Goal: Task Accomplishment & Management: Complete application form

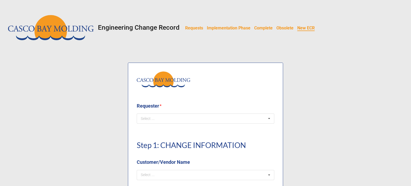
click at [177, 106] on b "Requester *" at bounding box center [205, 106] width 137 height 9
click at [190, 116] on div "Select ... No results found." at bounding box center [205, 118] width 137 height 10
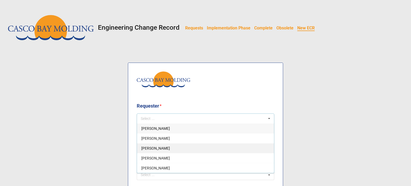
click at [149, 150] on span "[PERSON_NAME]" at bounding box center [155, 148] width 29 height 4
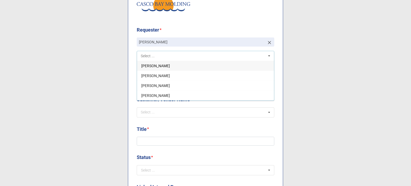
scroll to position [80, 0]
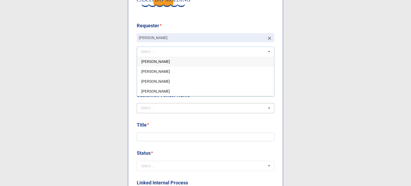
click at [166, 109] on div "Select ... No results found." at bounding box center [205, 108] width 137 height 10
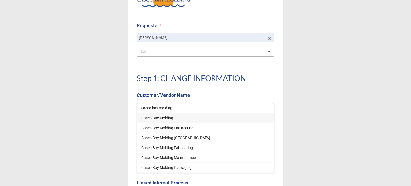
type input "Casco bay molding"
click at [165, 116] on span "Casco Bay Molding" at bounding box center [157, 118] width 32 height 4
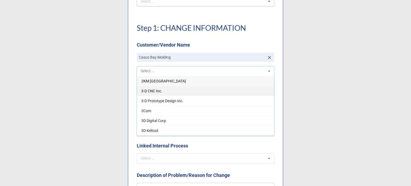
scroll to position [134, 0]
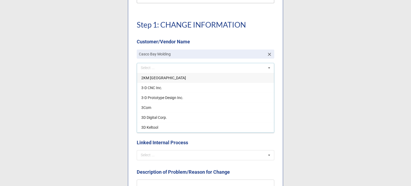
click at [268, 69] on icon at bounding box center [269, 68] width 8 height 10
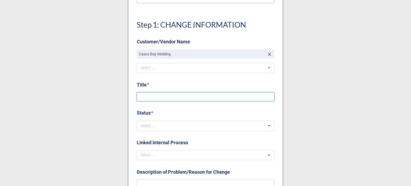
click at [169, 93] on input at bounding box center [205, 96] width 137 height 9
click at [156, 97] on input "CAPA Form Update" at bounding box center [205, 96] width 137 height 9
type input "CAPA Update"
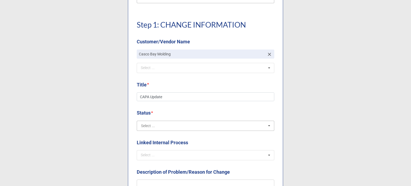
click at [171, 125] on input "text" at bounding box center [205, 126] width 137 height 10
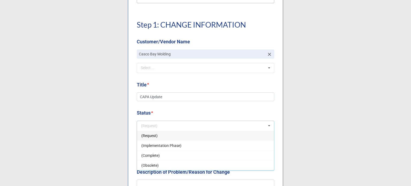
click at [159, 138] on div "(Request)" at bounding box center [205, 135] width 137 height 10
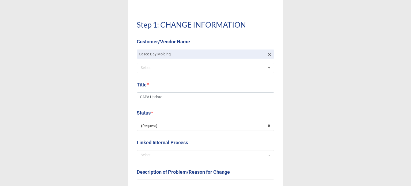
click at [166, 115] on b "Status *" at bounding box center [205, 113] width 137 height 9
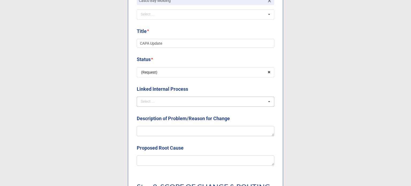
click at [160, 103] on div "Select ..." at bounding box center [150, 101] width 23 height 6
click at [157, 87] on label "Linked Internal Process" at bounding box center [162, 88] width 51 height 7
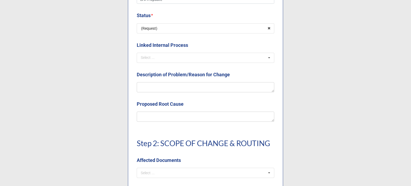
scroll to position [241, 0]
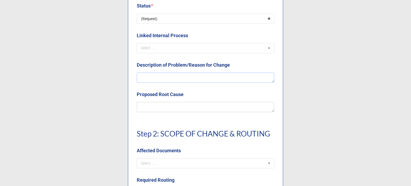
click at [155, 77] on textarea at bounding box center [205, 77] width 137 height 10
type textarea "x"
type textarea "Re"
type textarea "x"
type textarea "Rev"
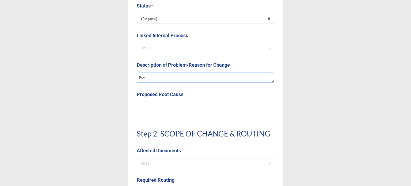
type textarea "x"
type textarea "Revi"
type textarea "x"
type textarea "[PERSON_NAME]"
type textarea "x"
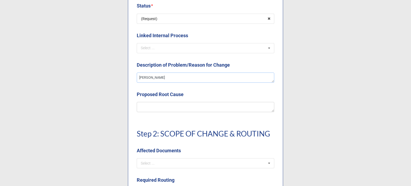
type textarea "Revisi"
type textarea "x"
type textarea "Revising"
type textarea "x"
type textarea "Revising"
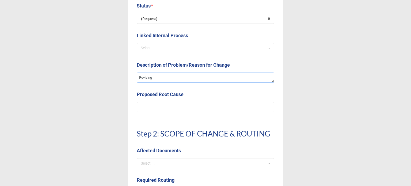
type textarea "x"
type textarea "Revising t"
type textarea "x"
type textarea "Revising thr"
type textarea "x"
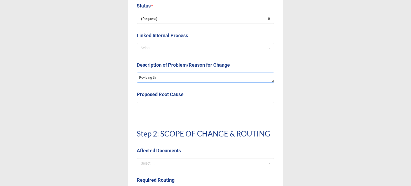
type textarea "Revising thr"
type textarea "x"
type textarea "Revising thr"
type textarea "x"
type textarea "Revising th"
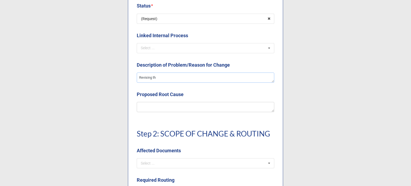
type textarea "x"
type textarea "Revising the"
type textarea "x"
type textarea "Revising the"
type textarea "x"
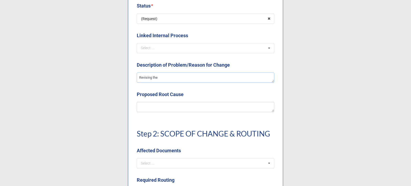
type textarea "Revising the C"
type textarea "x"
type textarea "Revising the CAP"
type textarea "x"
type textarea "Revising the CAPA"
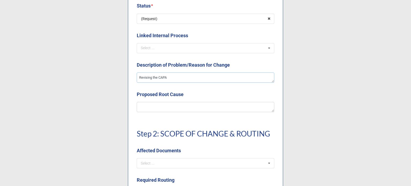
type textarea "x"
type textarea "Revising the CAPA"
type textarea "x"
type textarea "Revising the CAPA S"
type textarea "x"
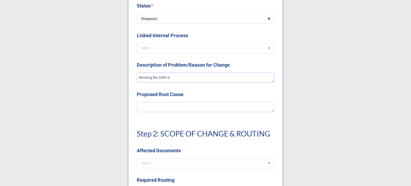
type textarea "Revising the CAPA SO"
type textarea "x"
type textarea "Revising the CAPA SOP"
type textarea "x"
type textarea "Revising the CAPA SOP"
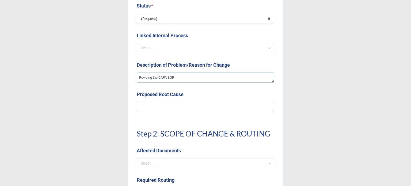
type textarea "x"
type textarea "Revising the CAPA SOP a"
type textarea "x"
type textarea "Revising the CAPA SOP and"
type textarea "x"
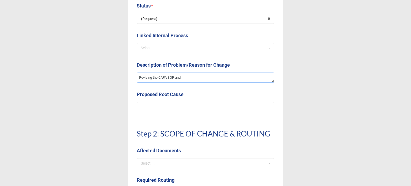
type textarea "Revising the CAPA SOP and"
type textarea "x"
type textarea "Revising the CAPA SOP and f"
type textarea "x"
type textarea "Revising the CAPA SOP and for"
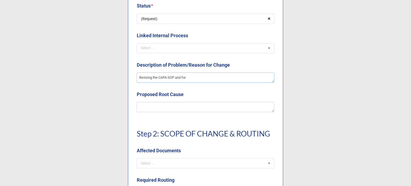
type textarea "x"
type textarea "Revising the CAPA SOP and form"
type textarea "x"
type textarea "Revising the CAPA SOP and form t"
type textarea "x"
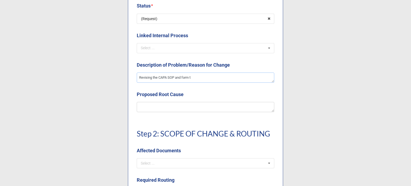
type textarea "Revising the CAPA SOP and form to"
type textarea "x"
type textarea "Revising the CAPA SOP and form to"
type textarea "x"
type textarea "Revising the CAPA SOP and form to h"
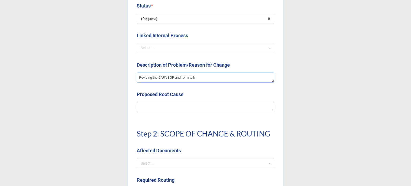
type textarea "x"
type textarea "Revising the CAPA SOP and form to ha"
type textarea "x"
type textarea "Revising the CAPA SOP and form to hav"
type textarea "x"
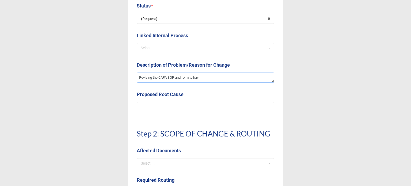
type textarea "Revising the CAPA SOP and form to have"
type textarea "x"
type textarea "Revising the CAPA SOP and form to have"
type textarea "x"
type textarea "Revising the CAPA SOP and form to have a"
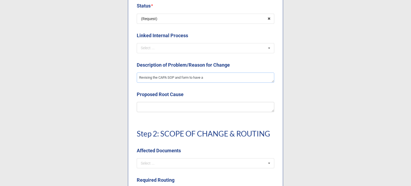
type textarea "x"
type textarea "Revising the CAPA SOP and form to have a"
type textarea "x"
type textarea "Revising the CAPA SOP and form to have a ch"
type textarea "x"
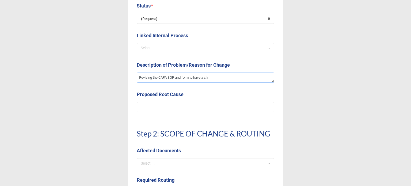
type textarea "Revising the CAPA SOP and form to have a che"
type textarea "x"
type textarea "Revising the CAPA SOP and form to have a chec"
type textarea "x"
type textarea "Revising the CAPA SOP and form to have a check"
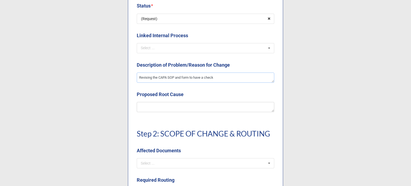
type textarea "x"
type textarea "Revising the CAPA SOP and form to have a check"
type textarea "x"
type textarea "Revising the CAPA SOP and form to have a check f"
type textarea "x"
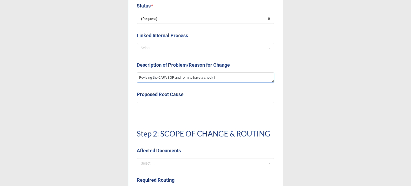
type textarea "Revising the CAPA SOP and form to have a check fo"
type textarea "x"
type textarea "Revising the CAPA SOP and form to have a check for"
type textarea "x"
type textarea "Revising the CAPA SOP and form to have a check for"
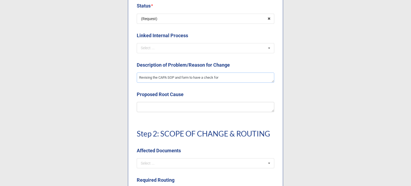
type textarea "x"
type textarea "Revising the CAPA SOP and form to have a check for t"
type textarea "x"
type textarea "Revising the CAPA SOP and form to have a check for th"
type textarea "x"
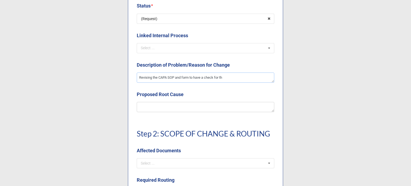
type textarea "Revising the CAPA SOP and form to have a check for the"
type textarea "x"
type textarea "Revising the CAPA SOP and form to have a check for the"
type textarea "x"
type textarea "Revising the CAPA SOP and form to have a check for the a"
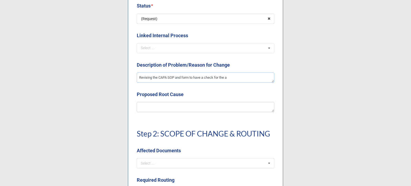
type textarea "x"
type textarea "Revising the CAPA SOP and form to have a check for the ad"
type textarea "x"
type textarea "Revising the CAPA SOP and form to have a check for the adv"
type textarea "x"
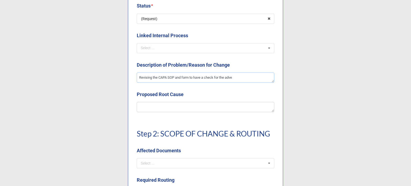
type textarea "Revising the CAPA SOP and form to have a check for the adver"
type textarea "x"
type textarea "Revising the CAPA SOP and form to have a check for the adverse"
type textarea "x"
type textarea "Revising the CAPA SOP and form to have a check for the adverse"
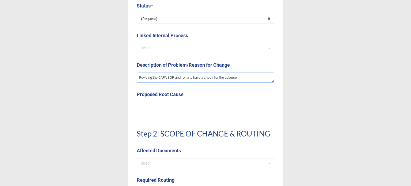
type textarea "x"
type textarea "Revising the CAPA SOP and form to have a check for the adverse a"
type textarea "x"
type textarea "Revising the CAPA SOP and form to have a check for the adverse af"
type textarea "x"
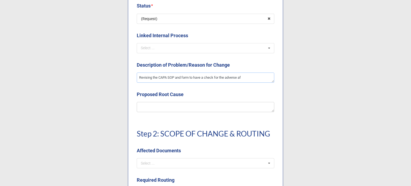
type textarea "Revising the CAPA SOP and form to have a check for the adverse aff"
type textarea "x"
type textarea "Revising the CAPA SOP and form to have a check for the adverse affe"
type textarea "x"
type textarea "Revising the CAPA SOP and form to have a check for the adverse affec"
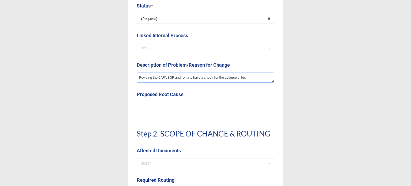
type textarea "x"
type textarea "Revising the CAPA SOP and form to have a check for the adverse affect"
type textarea "x"
type textarea "Revising the CAPA SOP and form to have a check for the adverse affect"
type textarea "x"
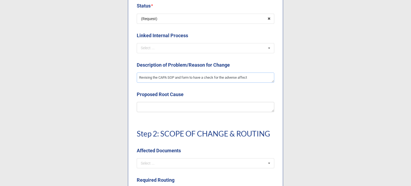
type textarea "Revising the CAPA SOP and form to have a check for the adverse affect t"
type textarea "x"
type textarea "Revising the CAPA SOP and form to have a check for the adverse affect to"
type textarea "x"
type textarea "Revising the CAPA SOP and form to have a check for the adverse affect t"
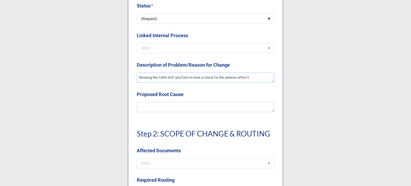
type textarea "x"
type textarea "Revising the CAPA SOP and form to have a check for the adverse affect"
type textarea "x"
type textarea "Revising the CAPA SOP and form to have a check for the adverse affect o"
type textarea "x"
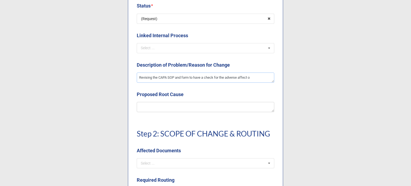
type textarea "Revising the CAPA SOP and form to have a check for the adverse affect of"
type textarea "x"
type textarea "Revising the CAPA SOP and form to have a check for the adverse affect of"
type textarea "x"
type textarea "Revising the CAPA SOP and form to have a check for the adverse affect of c"
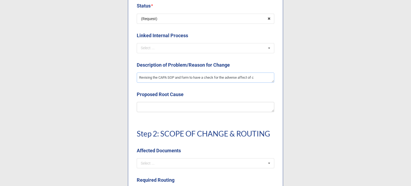
type textarea "x"
type textarea "Revising the CAPA SOP and form to have a check for the adverse affect of ch"
type textarea "x"
type textarea "Revising the CAPA SOP and form to have a check for the adverse affect of cha"
type textarea "x"
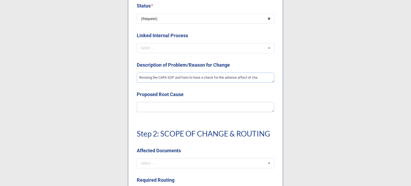
type textarea "Revising the CAPA SOP and form to have a check for the adverse affect of chan"
type textarea "x"
type textarea "Revising the CAPA SOP and form to have a check for the adverse affect of [PERSO…"
type textarea "x"
type textarea "Revising the CAPA SOP and form to have a check for the adverse affect of change"
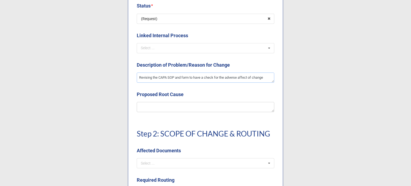
type textarea "x"
type textarea "Revising the CAPA SOP and form to have a check for the adverse affect of changes"
type textarea "x"
type textarea "Revising the CAPA SOP and form to have a check for the adverse affect of changes"
type textarea "x"
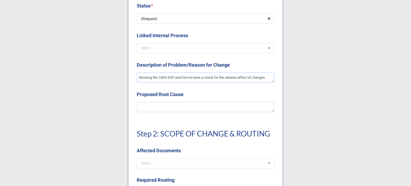
type textarea "Revising the CAPA SOP and form to have a check for the adverse affect of change…"
type textarea "x"
type textarea "Revising the CAPA SOP and form to have a check for the adverse affect of change…"
type textarea "x"
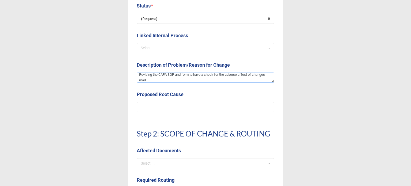
scroll to position [0, 0]
type textarea "Revising the CAPA SOP and form to have a check for the adverse affect of change…"
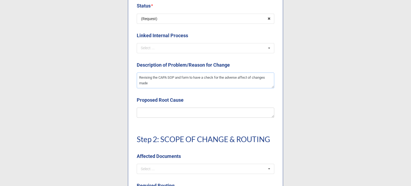
type textarea "x"
type textarea "Revising the CAPA SOP and form to have a check for the adverse affect of change…"
type textarea "x"
type textarea "Revising the CAPA SOP and form to have a check for the adverse affect of change…"
type textarea "x"
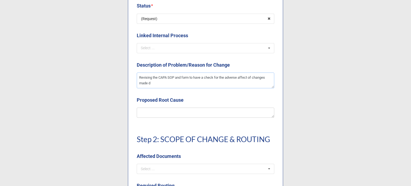
type textarea "Revising the CAPA SOP and form to have a check for the adverse affect of change…"
type textarea "x"
type textarea "Revising the CAPA SOP and form to have a check for the adverse affect of change…"
type textarea "x"
type textarea "Revising the CAPA SOP and form to have a check for the adverse affect of change…"
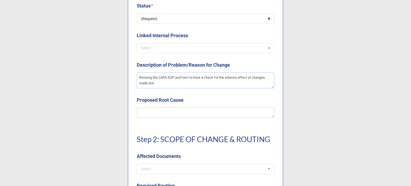
type textarea "x"
type textarea "Revising the CAPA SOP and form to have a check for the adverse affect of change…"
type textarea "x"
type textarea "Revising the CAPA SOP and form to have a check for the adverse affect of change…"
type textarea "x"
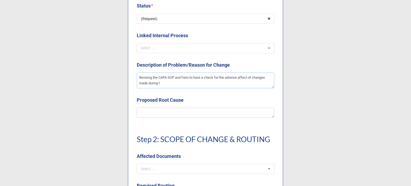
type textarea "Revising the CAPA SOP and form to have a check for the adverse affect of change…"
type textarea "x"
type textarea "Revising the CAPA SOP and form to have a check for the adverse affect of change…"
type textarea "x"
type textarea "Revising the CAPA SOP and form to have a check for the adverse affect of change…"
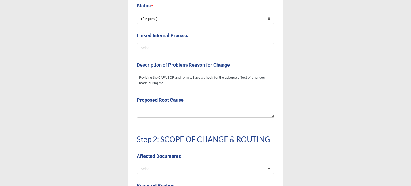
type textarea "x"
type textarea "Revising the CAPA SOP and form to have a check for the adverse affect of change…"
type textarea "x"
type textarea "Revising the CAPA SOP and form to have a check for the adverse affect of change…"
type textarea "x"
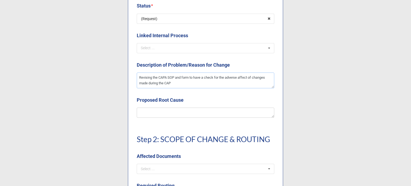
type textarea "Revising the CAPA SOP and form to have a check for the adverse affect of change…"
type textarea "x"
type textarea "Revising the CAPA SOP and form to have a check for the adverse affect of change…"
click at [153, 111] on textarea at bounding box center [205, 112] width 137 height 10
type textarea "x"
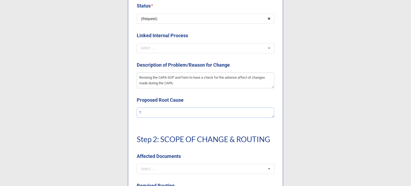
type textarea "Th"
type textarea "x"
type textarea "Thi"
type textarea "x"
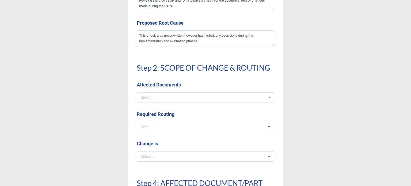
scroll to position [321, 0]
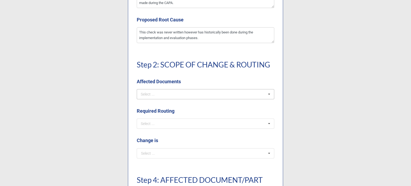
click at [165, 92] on div "Select ... SOPs/Quality Manual WIs Production Docs DWGs/Tooling/Labeling FRM De…" at bounding box center [205, 94] width 137 height 10
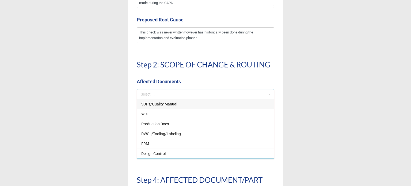
click at [149, 104] on span "SOPs/Quality Manual" at bounding box center [159, 104] width 36 height 4
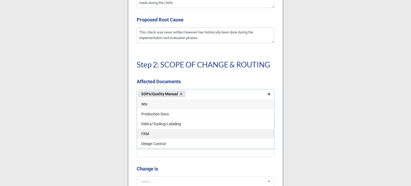
click at [153, 134] on div "FRM" at bounding box center [205, 134] width 137 height 10
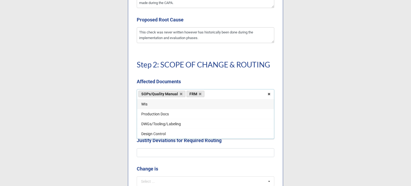
click at [220, 72] on div "Step 2: SCOPE OF CHANGE & ROUTING Affected Documents" at bounding box center [205, 70] width 137 height 38
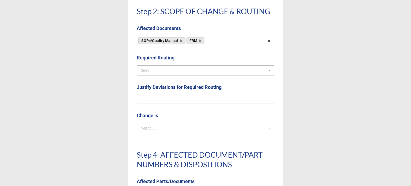
scroll to position [374, 0]
click at [167, 72] on div "Select ... No results found." at bounding box center [205, 70] width 137 height 10
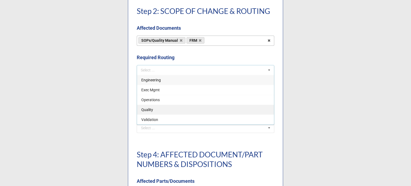
click at [153, 110] on div "Quality" at bounding box center [205, 110] width 137 height 10
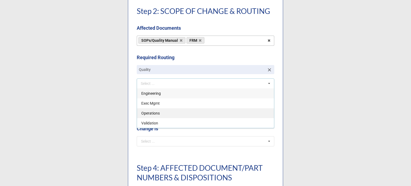
click at [155, 115] on span "Operations" at bounding box center [150, 113] width 18 height 4
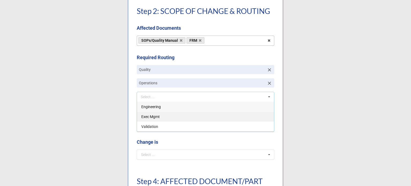
click at [158, 117] on span "Exec Mgmt" at bounding box center [150, 116] width 18 height 4
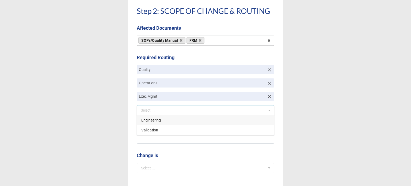
click at [194, 57] on b "Required Routing" at bounding box center [205, 58] width 137 height 9
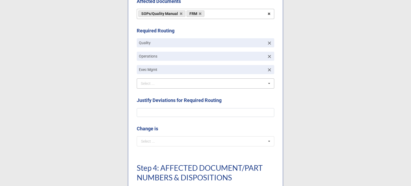
click at [158, 83] on div "Select ..." at bounding box center [150, 83] width 23 height 6
click at [272, 83] on div "Select ... Engineering Validation" at bounding box center [205, 83] width 137 height 10
click at [208, 140] on input "text" at bounding box center [205, 141] width 137 height 10
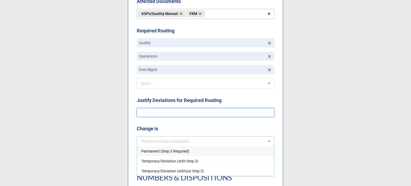
drag, startPoint x: 168, startPoint y: 113, endPoint x: 171, endPoint y: 114, distance: 2.7
click at [168, 113] on input at bounding box center [205, 112] width 137 height 9
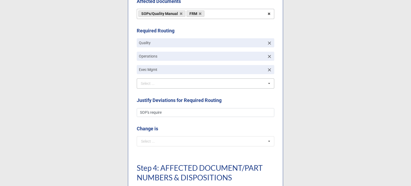
click at [271, 81] on icon at bounding box center [269, 84] width 8 height 10
click at [200, 92] on div "Engineering" at bounding box center [205, 93] width 137 height 10
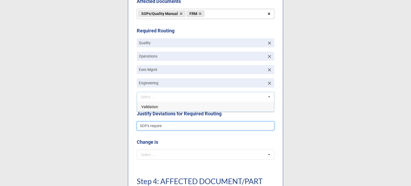
click at [173, 124] on input "SOP's require" at bounding box center [205, 125] width 137 height 9
click at [182, 125] on input "SOP's require routing to all department" at bounding box center [205, 125] width 137 height 9
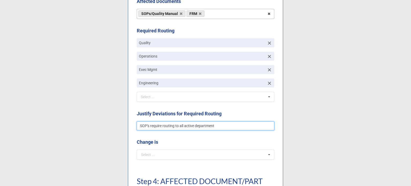
click at [224, 124] on input "SOP's require routing to all active department" at bounding box center [205, 125] width 137 height 9
click at [202, 154] on input "text" at bounding box center [205, 155] width 137 height 10
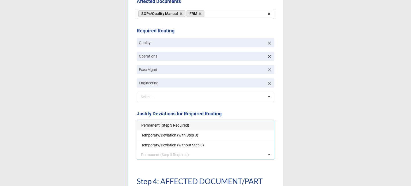
click at [155, 128] on div "Permanent (Step 3 Required)" at bounding box center [205, 125] width 137 height 10
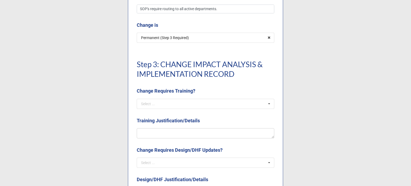
scroll to position [561, 0]
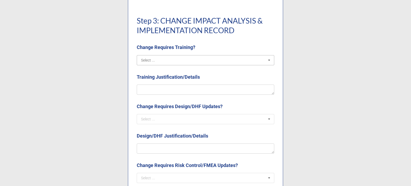
click at [181, 58] on input "text" at bounding box center [205, 60] width 137 height 10
click at [165, 74] on div "Yes" at bounding box center [205, 70] width 137 height 10
click at [167, 84] on div at bounding box center [205, 89] width 137 height 10
click at [173, 93] on textarea at bounding box center [205, 89] width 137 height 10
click at [178, 117] on input "text" at bounding box center [205, 119] width 137 height 10
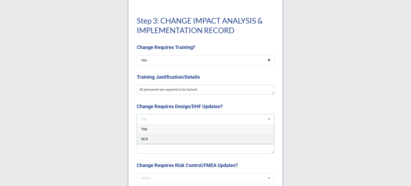
click at [162, 136] on div "N/A" at bounding box center [205, 139] width 137 height 10
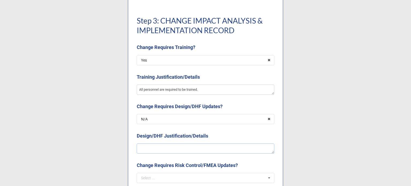
click at [162, 149] on textarea at bounding box center [205, 148] width 137 height 10
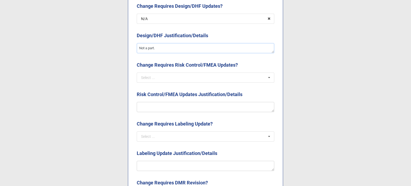
scroll to position [668, 0]
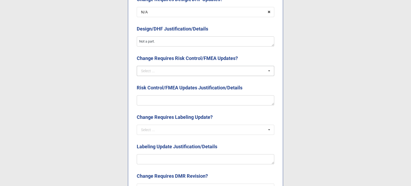
click at [152, 76] on div "Select ... Yes N/A" at bounding box center [205, 71] width 137 height 10
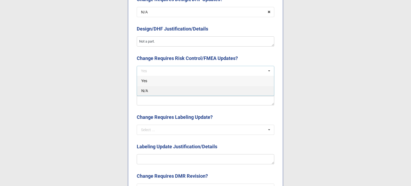
click at [148, 88] on div "N/A" at bounding box center [205, 91] width 137 height 10
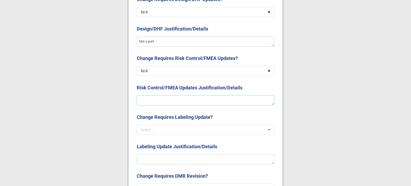
click at [148, 95] on textarea at bounding box center [205, 100] width 137 height 10
click at [186, 128] on input "text" at bounding box center [205, 130] width 137 height 10
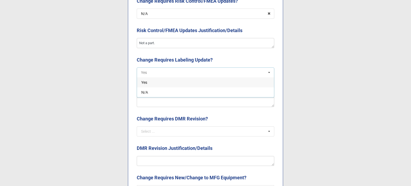
scroll to position [748, 0]
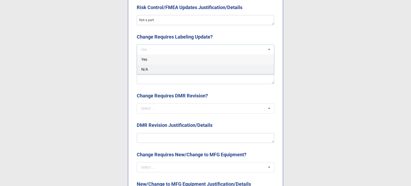
click at [151, 70] on div "N/A" at bounding box center [205, 69] width 137 height 10
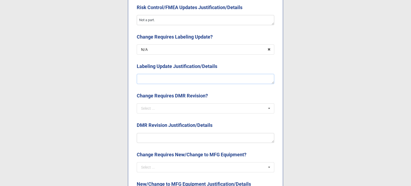
click at [158, 80] on textarea at bounding box center [205, 79] width 137 height 10
click at [166, 104] on input "text" at bounding box center [205, 108] width 137 height 10
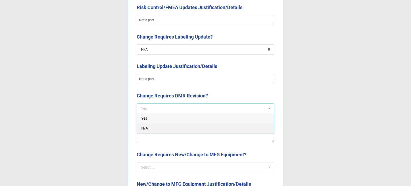
click at [171, 129] on div "N/A" at bounding box center [205, 128] width 137 height 10
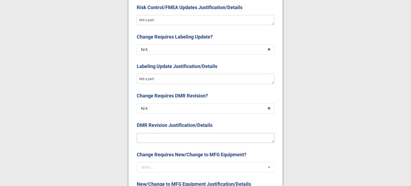
click at [169, 134] on textarea at bounding box center [205, 138] width 137 height 10
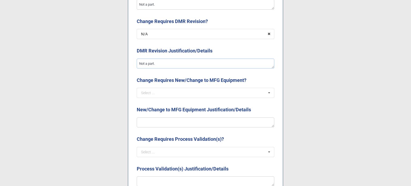
scroll to position [829, 0]
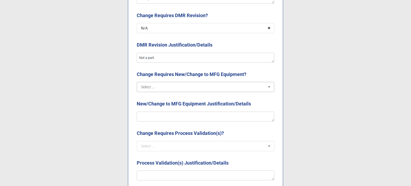
click at [186, 91] on input "text" at bounding box center [205, 87] width 137 height 10
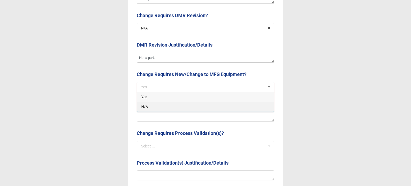
click at [170, 108] on div "N/A" at bounding box center [205, 107] width 137 height 10
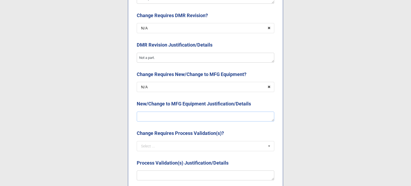
click at [170, 114] on textarea at bounding box center [205, 116] width 137 height 10
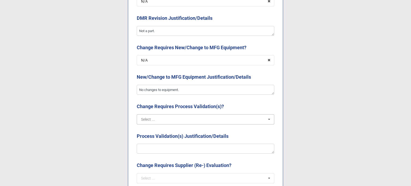
click at [172, 122] on input "text" at bounding box center [205, 119] width 137 height 10
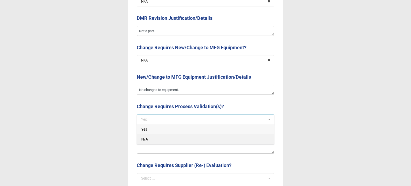
click at [172, 138] on div "N/A" at bounding box center [205, 139] width 137 height 10
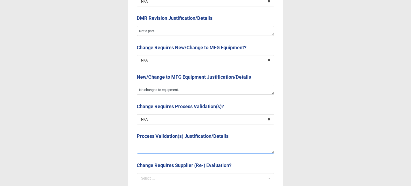
click at [176, 148] on textarea at bounding box center [205, 149] width 137 height 10
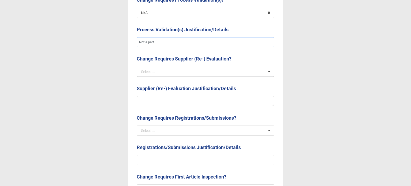
scroll to position [962, 0]
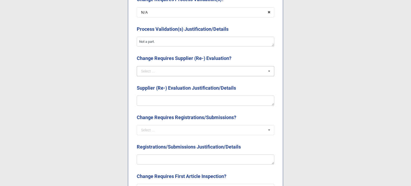
click at [151, 69] on div "Select ..." at bounding box center [148, 71] width 14 height 4
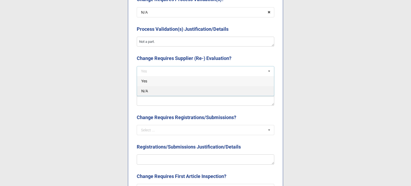
click at [161, 89] on div "N/A" at bounding box center [205, 91] width 137 height 10
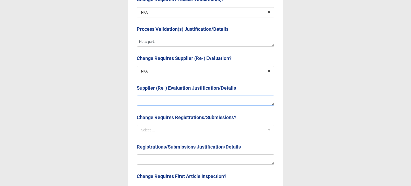
click at [161, 97] on textarea at bounding box center [205, 100] width 137 height 10
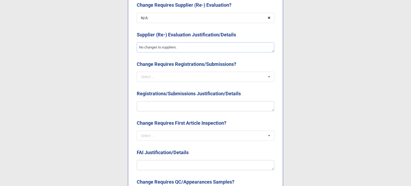
scroll to position [1016, 0]
click at [165, 76] on input "text" at bounding box center [205, 77] width 137 height 10
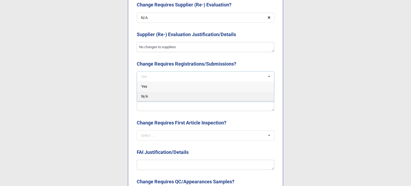
click at [164, 96] on div "N/A" at bounding box center [205, 96] width 137 height 10
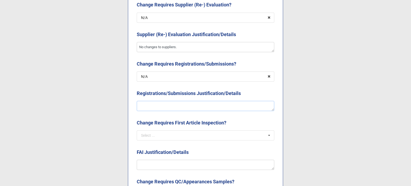
click at [161, 106] on textarea at bounding box center [205, 106] width 137 height 10
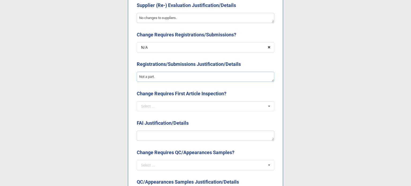
scroll to position [1096, 0]
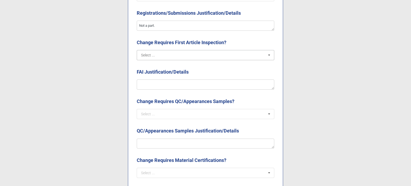
click at [155, 55] on input "text" at bounding box center [205, 55] width 137 height 10
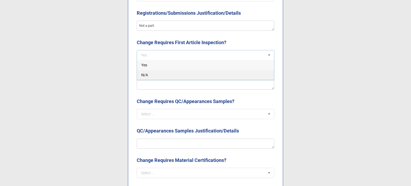
click at [157, 79] on div "N/A" at bounding box center [205, 75] width 137 height 10
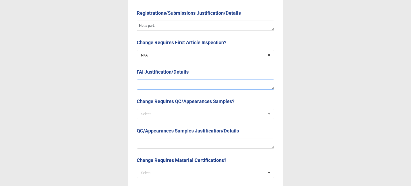
click at [157, 83] on textarea at bounding box center [205, 84] width 137 height 10
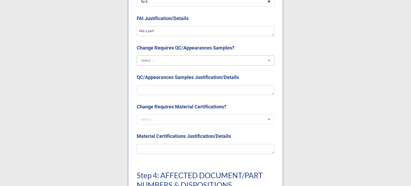
click at [179, 63] on input "text" at bounding box center [205, 61] width 137 height 10
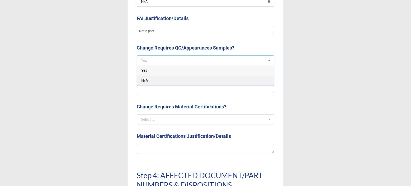
click at [175, 81] on div "N/A" at bounding box center [205, 80] width 137 height 10
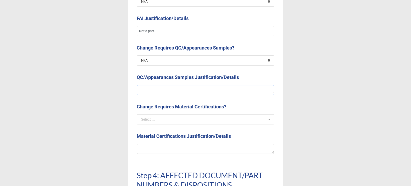
click at [176, 88] on textarea at bounding box center [205, 90] width 137 height 10
click at [169, 119] on input "text" at bounding box center [205, 119] width 137 height 10
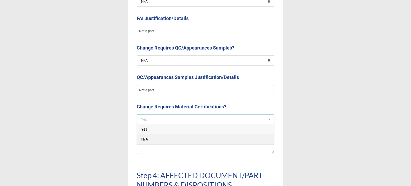
click at [163, 140] on div "N/A" at bounding box center [205, 139] width 137 height 10
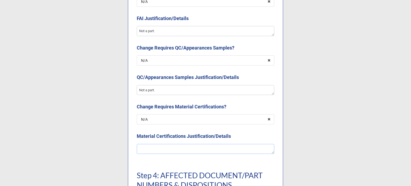
click at [160, 149] on textarea at bounding box center [205, 149] width 137 height 10
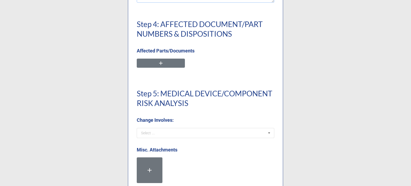
scroll to position [1310, 0]
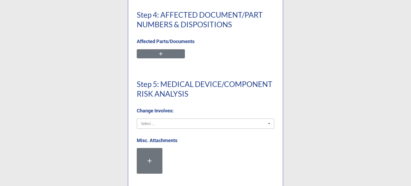
click at [160, 121] on input "text" at bounding box center [205, 124] width 137 height 10
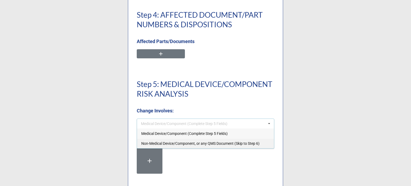
click at [202, 146] on div "Non-Medical Device/Component, or any QMS Document (Skip to Step 6)" at bounding box center [205, 143] width 137 height 10
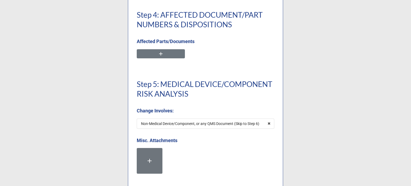
click at [188, 92] on h1 "Step 5: MEDICAL DEVICE/COMPONENT RISK ANALYSIS" at bounding box center [205, 88] width 137 height 19
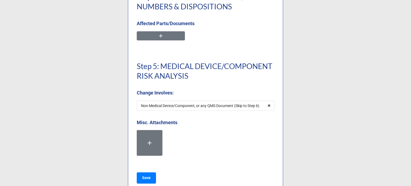
scroll to position [1343, 0]
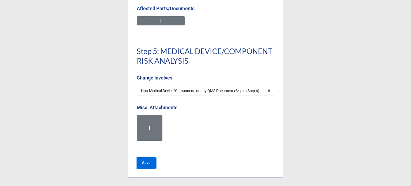
click at [146, 165] on b "Save" at bounding box center [146, 163] width 9 height 6
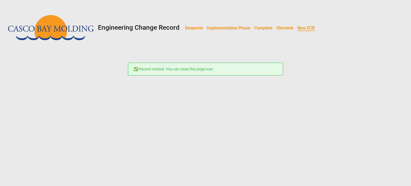
scroll to position [0, 0]
click at [198, 30] on b "Requests" at bounding box center [194, 27] width 18 height 5
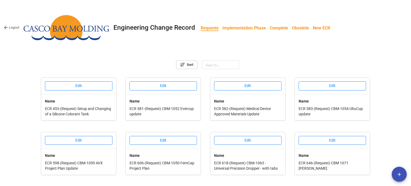
scroll to position [204, 0]
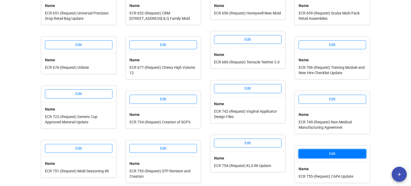
click at [316, 149] on button "Edit" at bounding box center [331, 153] width 67 height 9
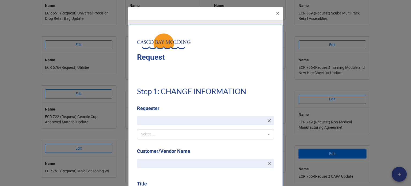
type textarea "x"
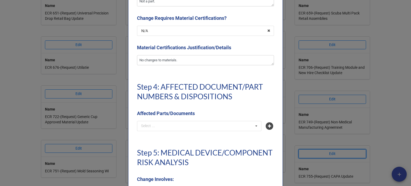
scroll to position [1203, 0]
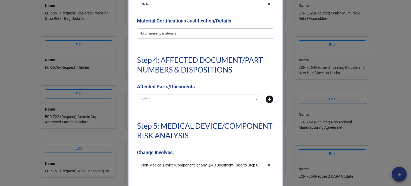
click at [267, 99] on icon at bounding box center [268, 98] width 7 height 7
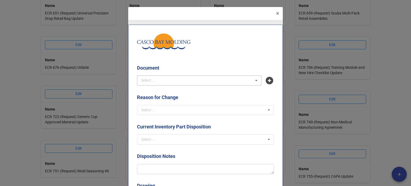
click at [186, 81] on div "Select ... No results found." at bounding box center [199, 80] width 124 height 10
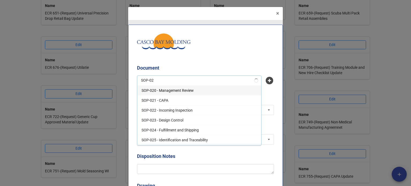
type input "SOP-021"
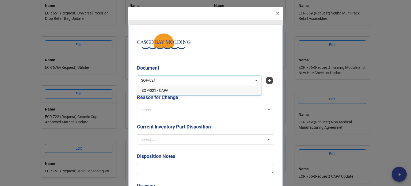
click at [177, 91] on div "SOP-021 - CAPA" at bounding box center [199, 90] width 124 height 10
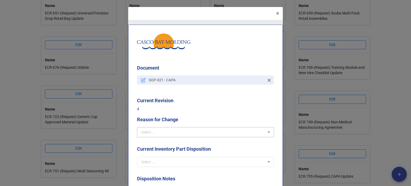
click at [180, 116] on b "Reason for Change" at bounding box center [205, 120] width 137 height 9
click at [179, 132] on input "text" at bounding box center [205, 132] width 136 height 10
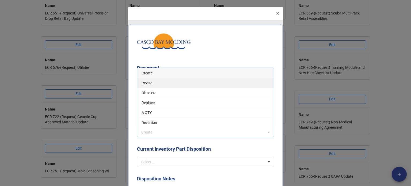
click at [143, 86] on div "Revise" at bounding box center [205, 83] width 136 height 10
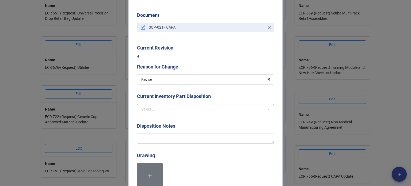
scroll to position [53, 0]
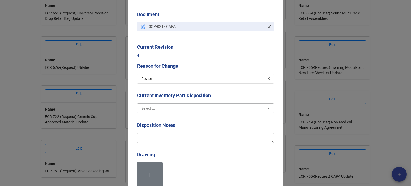
click at [157, 106] on input "text" at bounding box center [205, 108] width 136 height 10
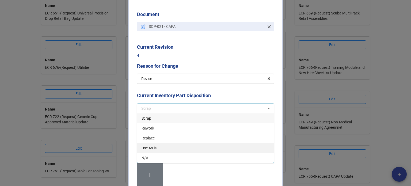
click at [152, 149] on span "Use As-is" at bounding box center [148, 148] width 15 height 4
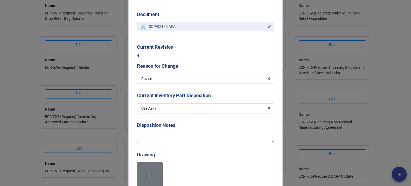
click at [152, 140] on textarea at bounding box center [205, 138] width 137 height 10
type textarea "x"
type textarea "A"
type textarea "x"
type textarea "Ad"
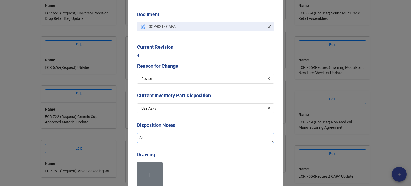
type textarea "x"
type textarea "Add"
type textarea "x"
type textarea "Addi"
type textarea "x"
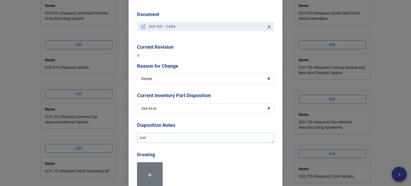
type textarea "Addin"
type textarea "x"
type textarea "Adding"
type textarea "x"
type textarea "Adding"
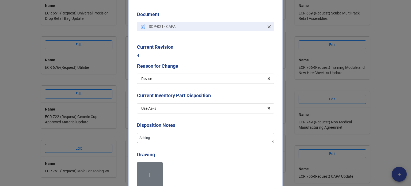
type textarea "x"
type textarea "Adding a"
type textarea "x"
type textarea "Adding a"
type textarea "x"
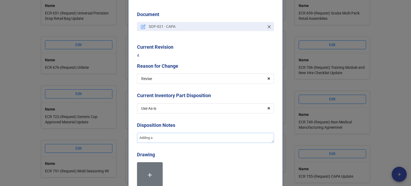
type textarea "Adding a c"
type textarea "x"
type textarea "Adding a ch"
type textarea "x"
type textarea "Adding a che"
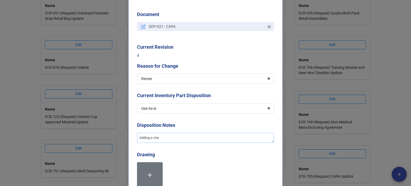
type textarea "x"
type textarea "Adding a chec"
type textarea "x"
type textarea "Adding a check"
type textarea "x"
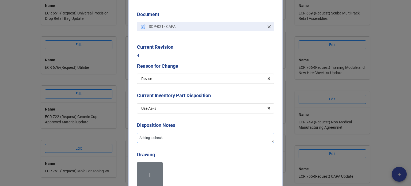
type textarea "Adding a checkb"
type textarea "x"
type textarea "Adding a checkbo"
type textarea "x"
type textarea "Adding a checkbox"
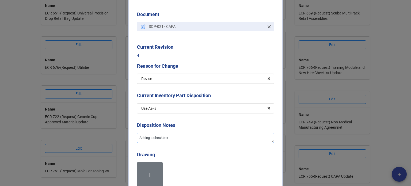
type textarea "x"
type textarea "Adding a checkbox"
type textarea "x"
type textarea "Adding a checkbox o"
type textarea "x"
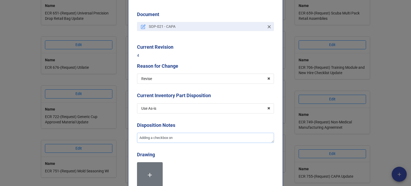
type textarea "Adding a checkbox on"
type textarea "x"
type textarea "Adding a checkbox on th"
type textarea "x"
type textarea "Adding a checkbox on the"
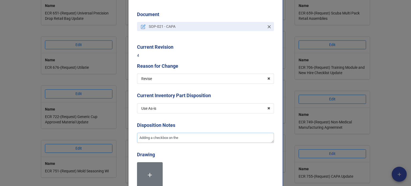
type textarea "x"
type textarea "Adding a checkbox on the"
type textarea "x"
type textarea "Adding a checkbox on the e"
type textarea "x"
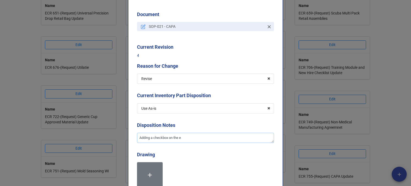
type textarea "Adding a checkbox on the ef"
type textarea "x"
type textarea "Adding a checkbox on the eff"
type textarea "x"
type textarea "Adding a checkbox on the effe"
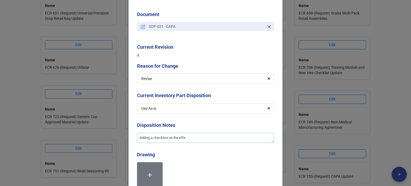
type textarea "x"
type textarea "Adding a checkbox on the effec"
type textarea "x"
type textarea "Adding a checkbox on the effect"
type textarea "x"
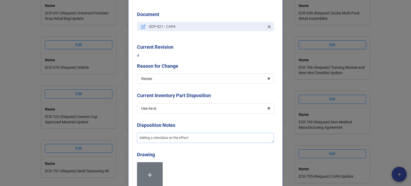
type textarea "Adding a checkbox on the effecti"
type textarea "x"
type textarea "Adding a checkbox on the effectiv"
type textarea "x"
type textarea "Adding a checkbox on the effective"
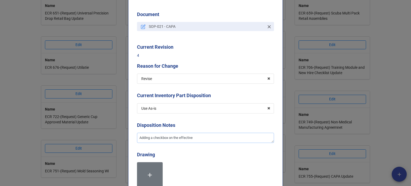
type textarea "x"
type textarea "Adding a checkbox on the effectivene"
type textarea "x"
type textarea "Adding a checkbox on the effectivenes"
type textarea "x"
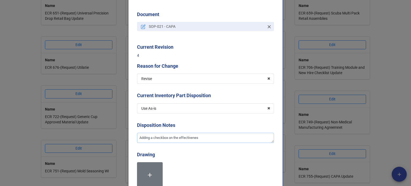
type textarea "Adding a checkbox on the effectiveness"
type textarea "x"
type textarea "Adding a checkbox on the effectiveness"
type textarea "x"
type textarea "Adding a checkbox on the effectiveness v"
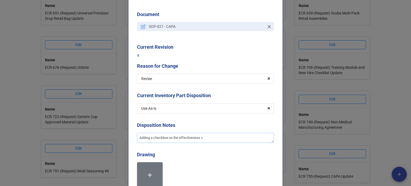
type textarea "x"
type textarea "Adding a checkbox on the effectiveness ve"
type textarea "x"
type textarea "Adding a checkbox on the effectiveness ver"
type textarea "x"
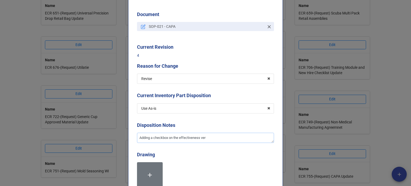
type textarea "Adding a checkbox on the effectiveness veri"
type textarea "x"
type textarea "Adding a checkbox on the effectiveness verifi"
type textarea "x"
type textarea "Adding a checkbox on the effectiveness verific"
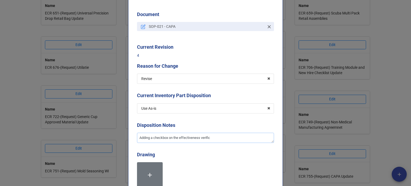
type textarea "x"
type textarea "Adding a checkbox on the effectiveness verifica"
type textarea "x"
type textarea "Adding a checkbox on the effectiveness verificat"
type textarea "x"
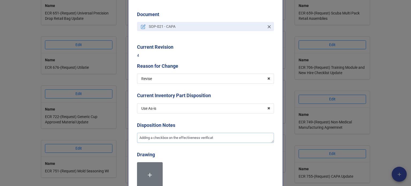
type textarea "Adding a checkbox on the effectiveness verificati"
type textarea "x"
type textarea "Adding a checkbox on the effectiveness verificatio"
type textarea "x"
type textarea "Adding a checkbox on the effectiveness verification"
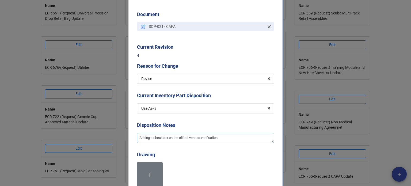
type textarea "x"
type textarea "Adding a checkbox on the effectiveness verification"
type textarea "x"
type textarea "Adding a checkbox on the effectiveness verification t"
type textarea "x"
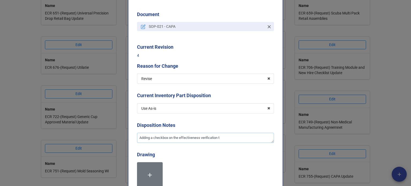
type textarea "Adding a checkbox on the effectiveness verification ta"
type textarea "x"
type textarea "Adding a checkbox on the effectiveness verification tab"
type textarea "x"
type textarea "Adding a checkbox on the effectiveness verification tabl"
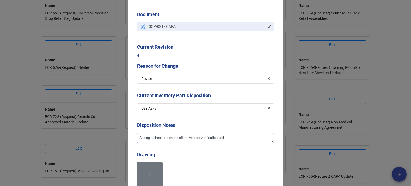
type textarea "x"
type textarea "Adding a checkbox on the effectiveness verification table"
type textarea "x"
type textarea "Adding a checkbox on the effectiveness verification table t"
type textarea "x"
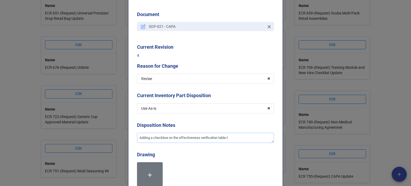
type textarea "Adding a checkbox on the effectiveness verification table to"
type textarea "x"
type textarea "Adding a checkbox on the effectiveness verification table to"
type textarea "x"
type textarea "Adding a checkbox on the effectiveness verification table to v"
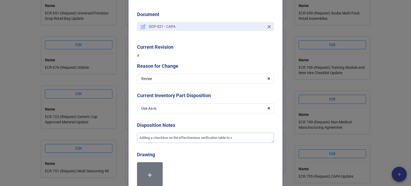
type textarea "x"
type textarea "Adding a checkbox on the effectiveness verification table to ve"
type textarea "x"
type textarea "Adding a checkbox on the effectiveness verification table to ver"
type textarea "x"
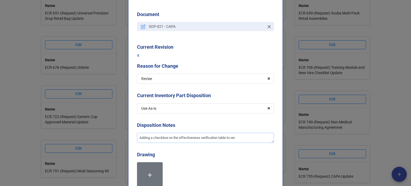
type textarea "Adding a checkbox on the effectiveness verification table to veri"
type textarea "x"
type textarea "Adding a checkbox on the effectiveness verification table to verif"
type textarea "x"
type textarea "Adding a checkbox on the effectiveness verification table to verify"
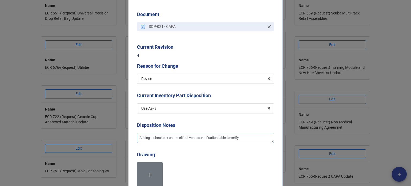
type textarea "x"
type textarea "Adding a checkbox on the effectiveness verification table to verify"
type textarea "x"
type textarea "Adding a checkbox on the effectiveness verification table to verify t"
type textarea "x"
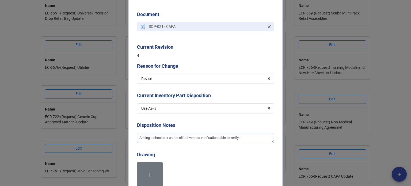
type textarea "Adding a checkbox on the effectiveness verification table to verify th"
type textarea "x"
type textarea "Adding a checkbox on the effectiveness verification table to verify tha"
type textarea "x"
type textarea "Adding a checkbox on the effectiveness verification table to verify that"
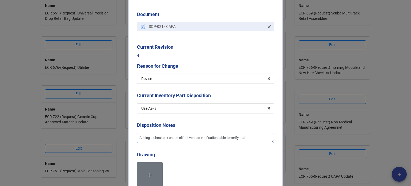
type textarea "x"
type textarea "Adding a checkbox on the effectiveness verification table to verify that t"
type textarea "x"
type textarea "Adding a checkbox on the effectiveness verification table to verify that th"
type textarea "x"
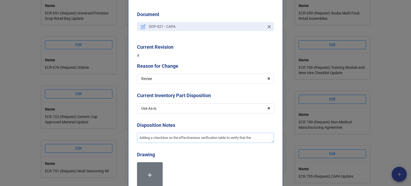
type textarea "Adding a checkbox on the effectiveness verification table to verify that the"
type textarea "x"
type textarea "Adding a checkbox on the effectiveness verification table to verify that the a"
type textarea "x"
type textarea "Adding a checkbox on the effectiveness verification table to verify that the ac"
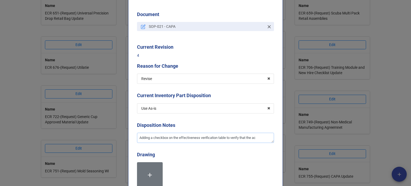
type textarea "x"
type textarea "Adding a checkbox on the effectiveness verification table to verify that the act"
type textarea "x"
type textarea "Adding a checkbox on the effectiveness verification table to verify that the ac…"
type textarea "x"
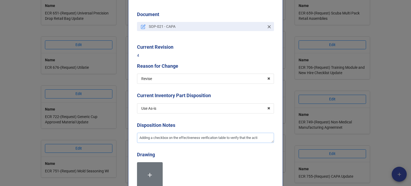
type textarea "Adding a checkbox on the effectiveness verification table to verify that the ac…"
type textarea "x"
type textarea "Adding a checkbox on the effectiveness verification table to verify that the ac…"
type textarea "x"
type textarea "Adding a checkbox on the effectiveness verification table to verify that the ac…"
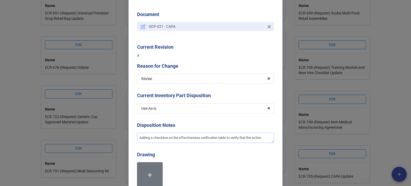
type textarea "x"
type textarea "Adding a checkbox on the effectiveness verification table to verify that the ac…"
type textarea "x"
type textarea "Adding a checkbox on the effectiveness verification table to verify that the ac…"
type textarea "x"
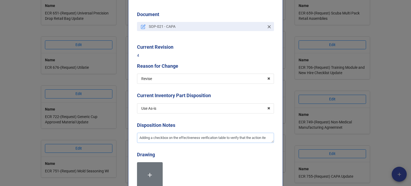
type textarea "Adding a checkbox on the effectiveness verification table to verify that the ac…"
type textarea "x"
type textarea "Adding a checkbox on the effectiveness verification table to verify that the ac…"
type textarea "x"
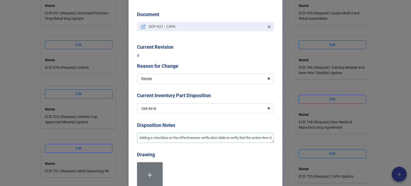
scroll to position [0, 0]
type textarea "Adding a checkbox on the effectiveness verification table to verify that the ac…"
type textarea "x"
type textarea "Adding a checkbox on the effectiveness verification table to verify that the ac…"
type textarea "x"
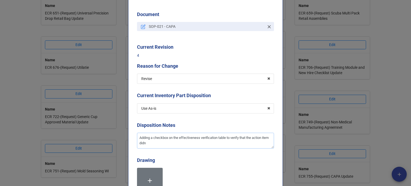
type textarea "Adding a checkbox on the effectiveness verification table to verify that the ac…"
type textarea "x"
type textarea "Adding a checkbox on the effectiveness verification table to verify that the ac…"
type textarea "x"
type textarea "Adding a checkbox on the effectiveness verification table to verify that the ac…"
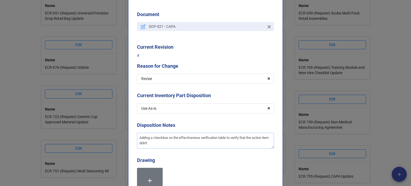
type textarea "x"
type textarea "Adding a checkbox on the effectiveness verification table to verify that the ac…"
type textarea "x"
type textarea "Adding a checkbox on the effectiveness verification table to verify that the ac…"
type textarea "x"
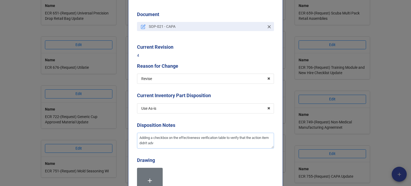
type textarea "Adding a checkbox on the effectiveness verification table to verify that the ac…"
type textarea "x"
type textarea "Adding a checkbox on the effectiveness verification table to verify that the ac…"
type textarea "x"
type textarea "Adding a checkbox on the effectiveness verification table to verify that the ac…"
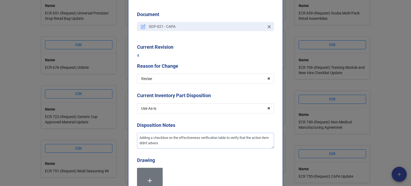
type textarea "x"
type textarea "Adding a checkbox on the effectiveness verification table to verify that the ac…"
type textarea "x"
type textarea "Adding a checkbox on the effectiveness verification table to verify that the ac…"
type textarea "x"
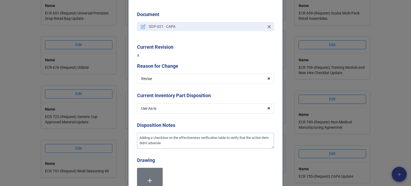
type textarea "Adding a checkbox on the effectiveness verification table to verify that the ac…"
type textarea "x"
type textarea "Adding a checkbox on the effectiveness verification table to verify that the ac…"
type textarea "x"
type textarea "Adding a checkbox on the effectiveness verification table to verify that the ac…"
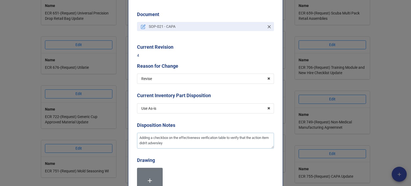
type textarea "x"
type textarea "Adding a checkbox on the effectiveness verification table to verify that the ac…"
type textarea "x"
type textarea "Adding a checkbox on the effectiveness verification table to verify that the ac…"
type textarea "x"
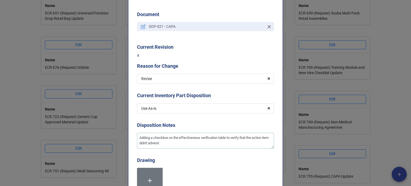
type textarea "Adding a checkbox on the effectiveness verification table to verify that the ac…"
click at [167, 139] on textarea "Adding a checkbox on the effectiveness verification table to verify that the ac…" at bounding box center [205, 141] width 137 height 16
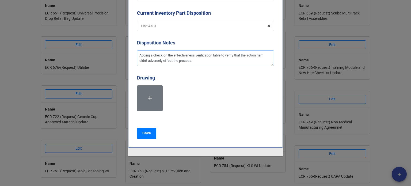
scroll to position [139, 0]
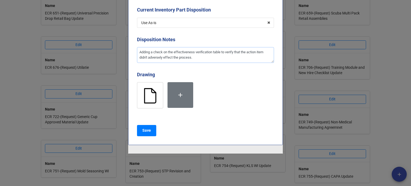
drag, startPoint x: 219, startPoint y: 54, endPoint x: 228, endPoint y: 57, distance: 9.6
click at [219, 54] on textarea "Adding a check on the effectiveness verification table to verify that the actio…" at bounding box center [205, 55] width 137 height 16
click at [144, 131] on b "Save" at bounding box center [146, 131] width 9 height 6
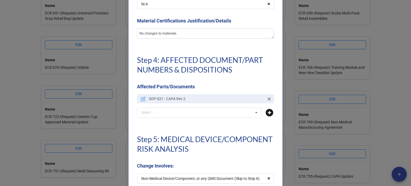
click at [265, 113] on icon at bounding box center [268, 112] width 7 height 7
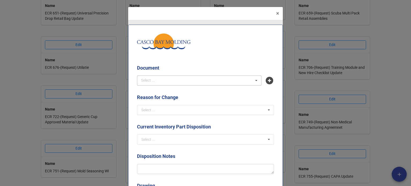
click at [179, 85] on div "Select ... No results found." at bounding box center [199, 80] width 124 height 10
click at [182, 92] on div "FRM-21-001 - CAPA Report" at bounding box center [199, 90] width 124 height 10
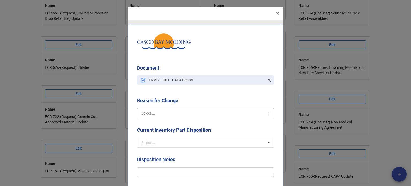
click at [183, 110] on div "Document FRM-21-001 - CAPA Report Reason for Change Select ... Create Revise Ob…" at bounding box center [205, 142] width 155 height 234
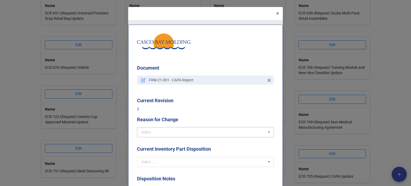
drag, startPoint x: 174, startPoint y: 126, endPoint x: 173, endPoint y: 135, distance: 8.6
click at [174, 127] on div "Reason for Change Select ... Create Revise Obsolete Replace Δ QTY Deviation" at bounding box center [205, 126] width 137 height 21
click at [173, 131] on input "text" at bounding box center [205, 132] width 136 height 10
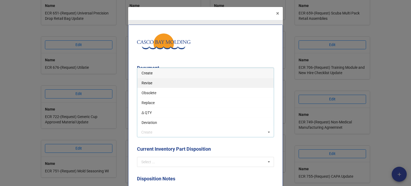
click at [143, 83] on span "Revise" at bounding box center [146, 83] width 11 height 4
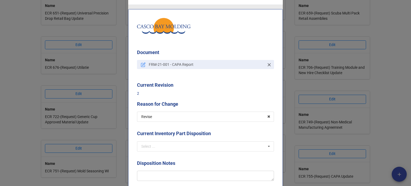
scroll to position [53, 0]
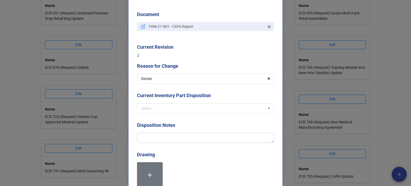
click at [153, 102] on div "Current Inventory Part Disposition" at bounding box center [205, 97] width 137 height 11
click at [157, 113] on div "Select ... Scrap Rework Replace Use As-is N/A" at bounding box center [205, 108] width 137 height 10
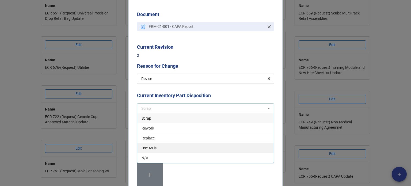
click at [159, 146] on div "Use As-is" at bounding box center [205, 148] width 136 height 10
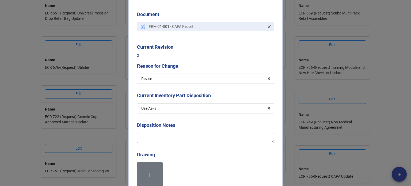
click at [161, 135] on textarea at bounding box center [205, 138] width 137 height 10
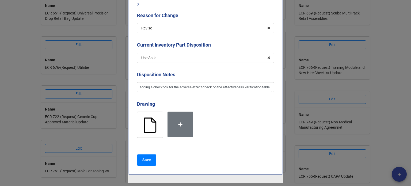
scroll to position [134, 0]
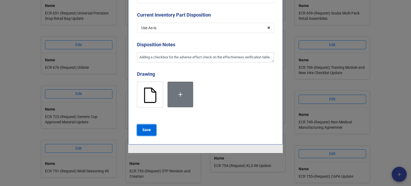
click at [151, 129] on button "Save" at bounding box center [146, 129] width 19 height 11
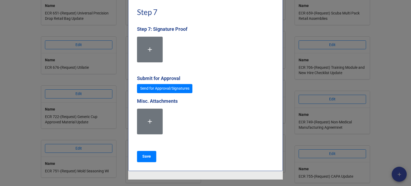
scroll to position [1517, 0]
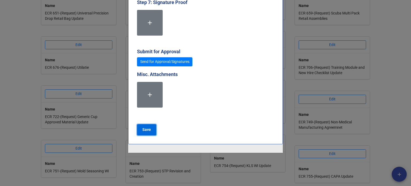
click at [149, 132] on button "Save" at bounding box center [146, 129] width 19 height 11
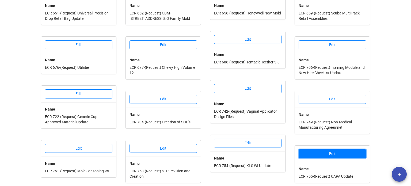
click at [333, 149] on button "Edit" at bounding box center [331, 153] width 67 height 9
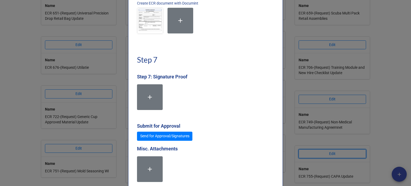
scroll to position [1470, 0]
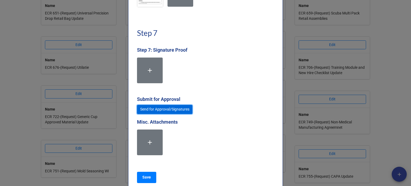
click at [171, 110] on link "Send for Approval/Signatures" at bounding box center [164, 109] width 55 height 9
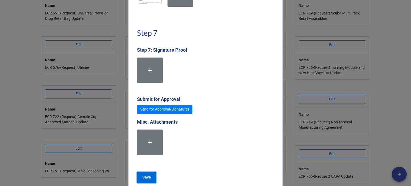
click at [149, 176] on b "Save" at bounding box center [146, 177] width 9 height 6
